Goal: Check status: Check status

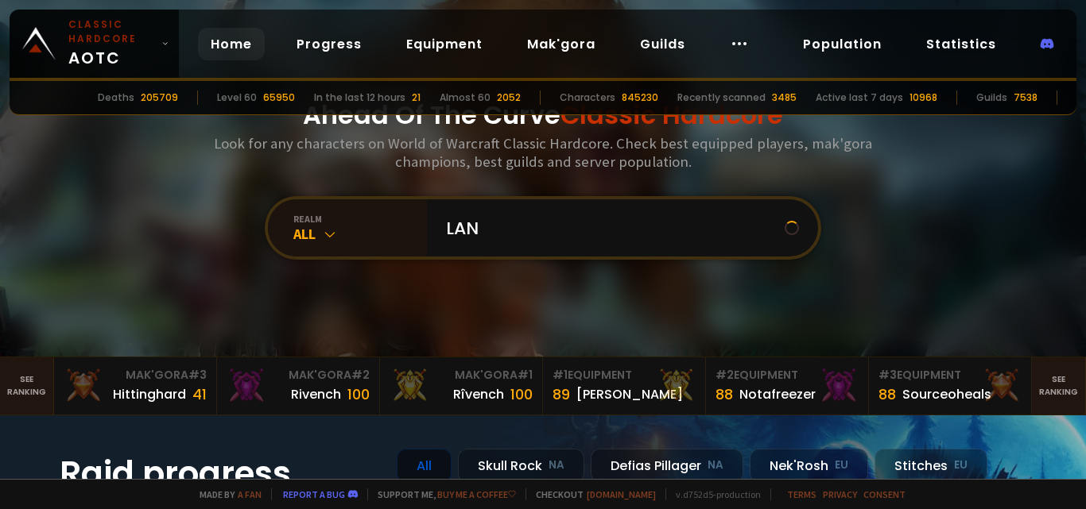
type input "[PERSON_NAME]"
click at [517, 230] on input "text" at bounding box center [617, 227] width 362 height 57
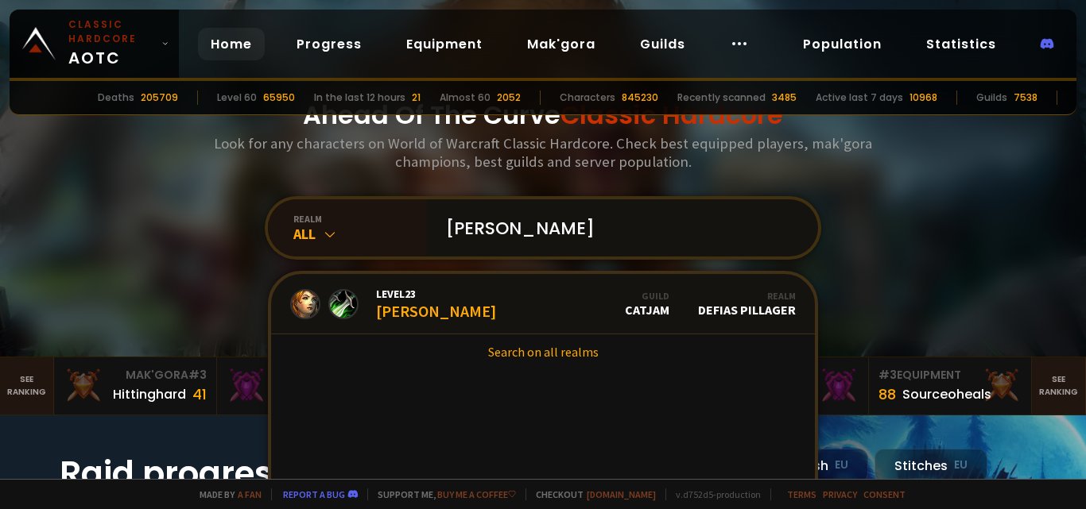
click at [495, 230] on input "[PERSON_NAME]" at bounding box center [617, 227] width 362 height 57
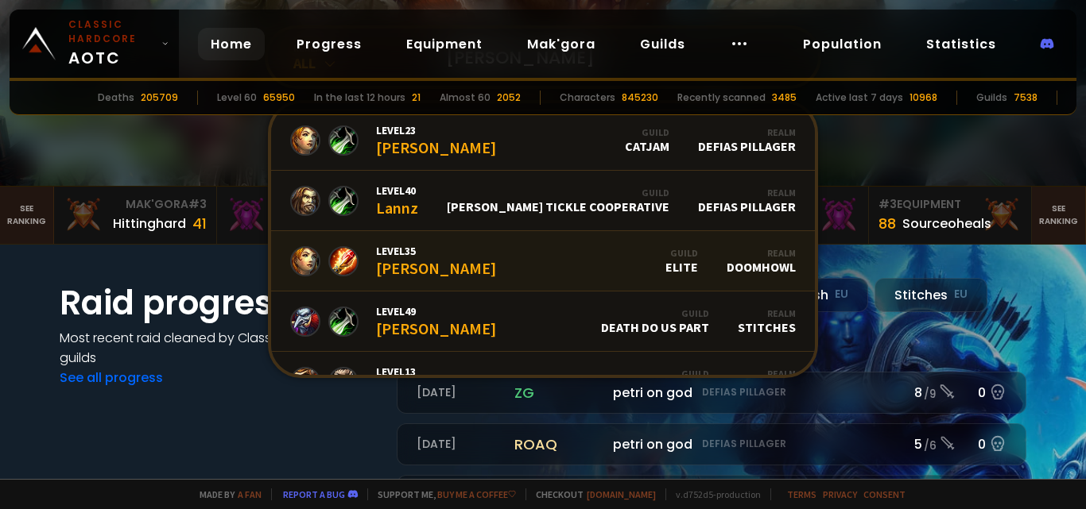
scroll to position [118, 0]
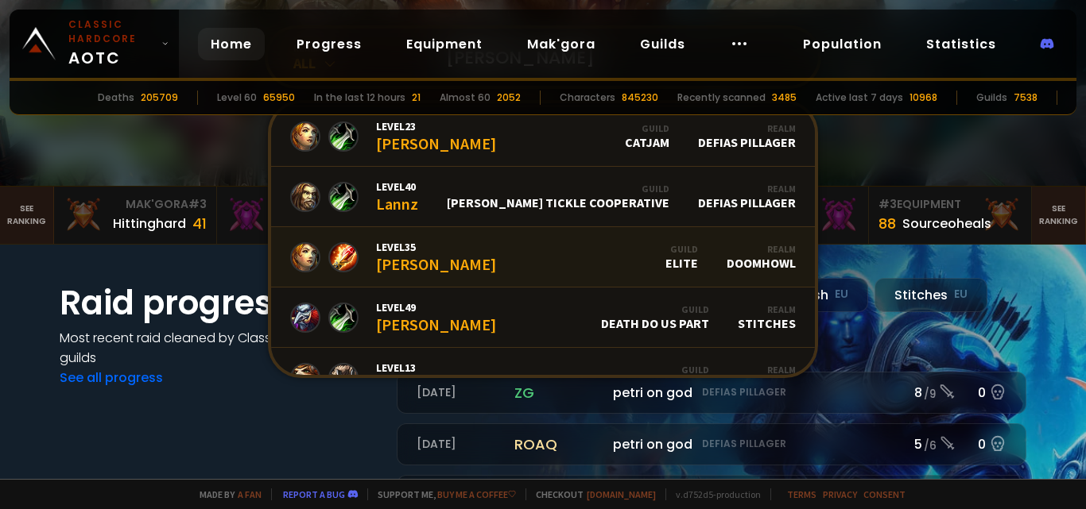
type input "[PERSON_NAME]"
click at [536, 254] on link "Level 35 [PERSON_NAME] Guild Elite Realm Doomhowl" at bounding box center [543, 257] width 544 height 60
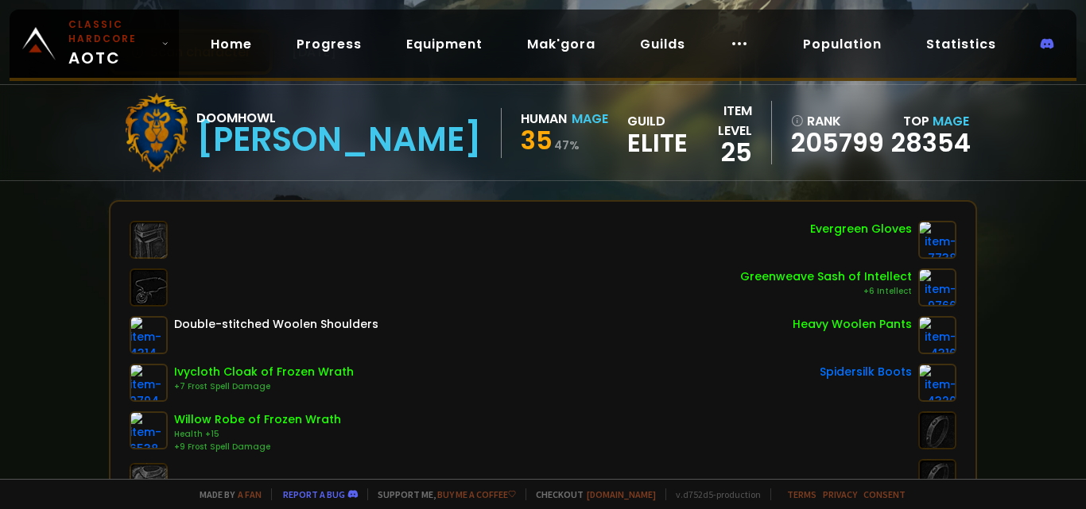
scroll to position [100, 0]
